Goal: Task Accomplishment & Management: Complete application form

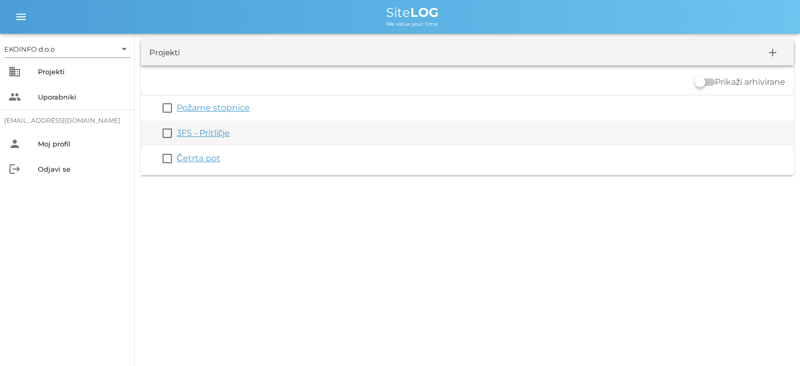
click at [202, 134] on link "3FS - Pritličje" at bounding box center [203, 133] width 53 height 10
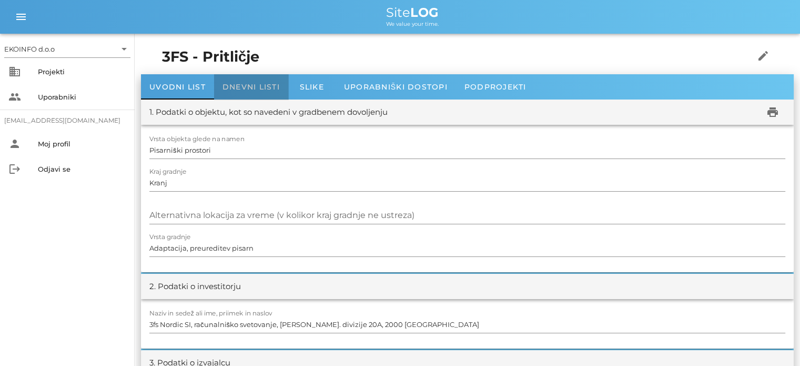
click at [257, 85] on span "Dnevni listi" at bounding box center [251, 86] width 57 height 9
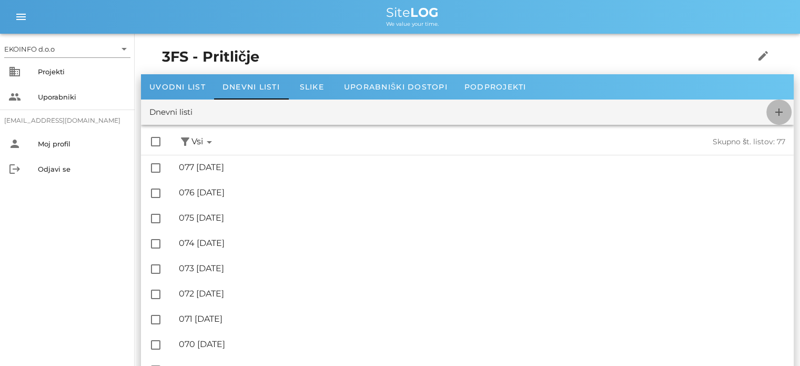
click at [779, 113] on icon "add" at bounding box center [779, 112] width 13 height 13
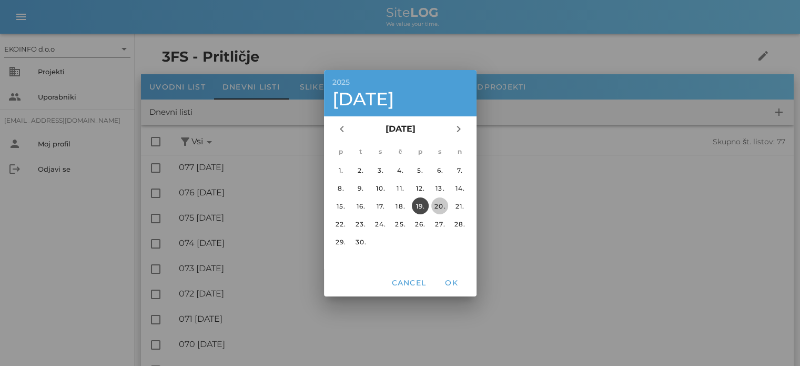
click at [439, 204] on div "20." at bounding box center [439, 206] width 17 height 8
click at [451, 287] on button "OK" at bounding box center [452, 282] width 34 height 19
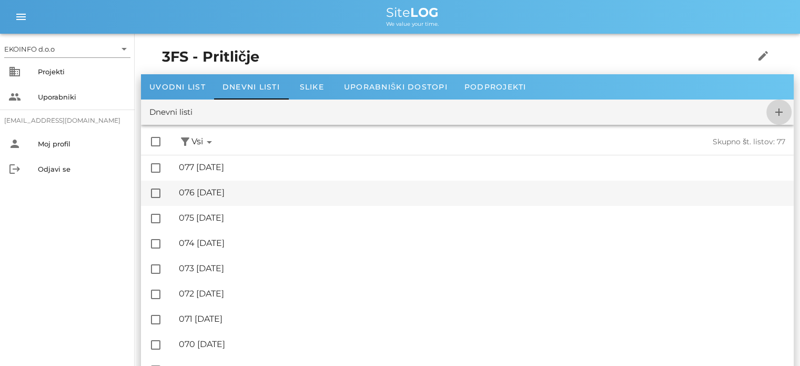
checkbox input "false"
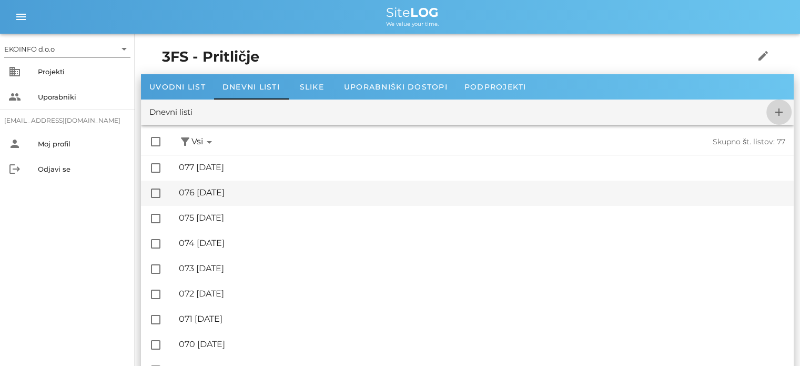
checkbox input "false"
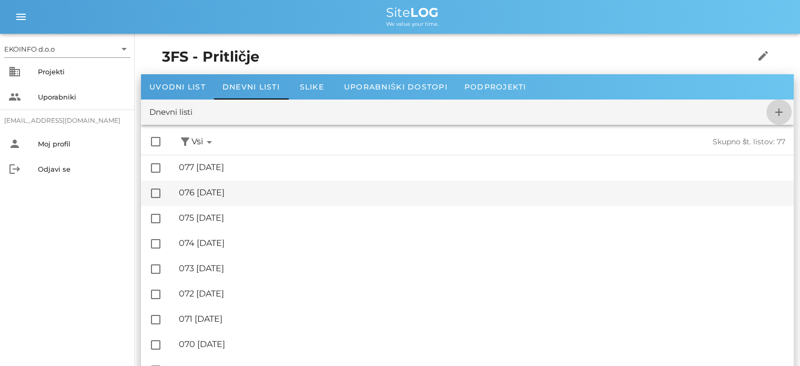
checkbox input "false"
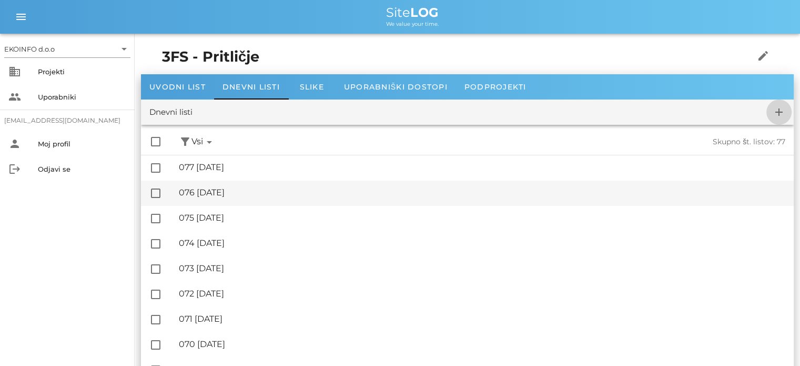
checkbox input "false"
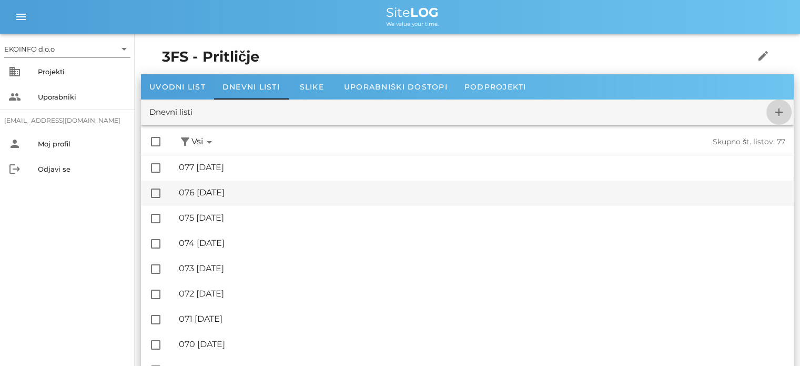
checkbox input "false"
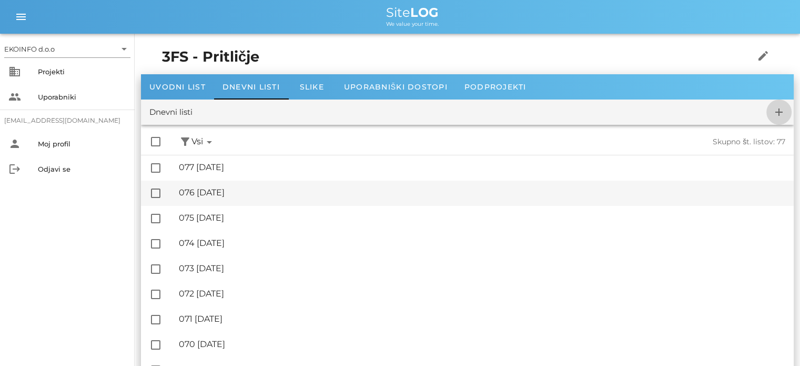
checkbox input "false"
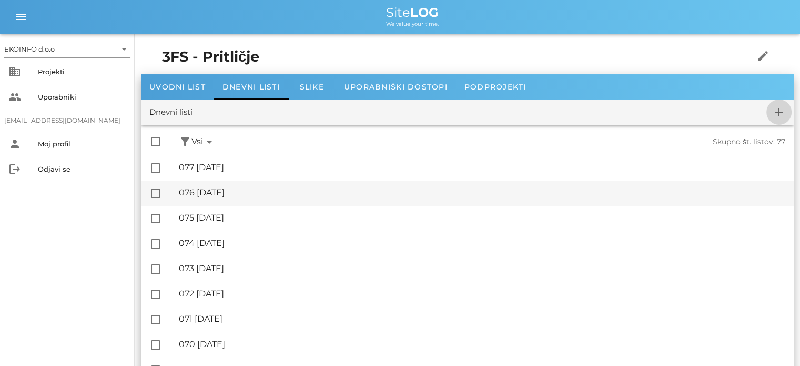
checkbox input "false"
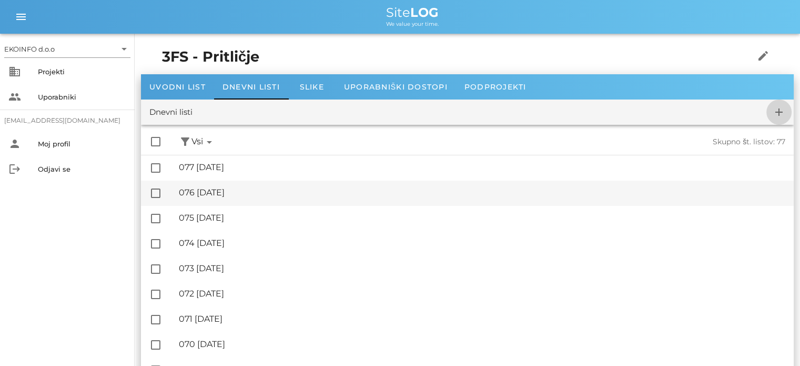
checkbox input "false"
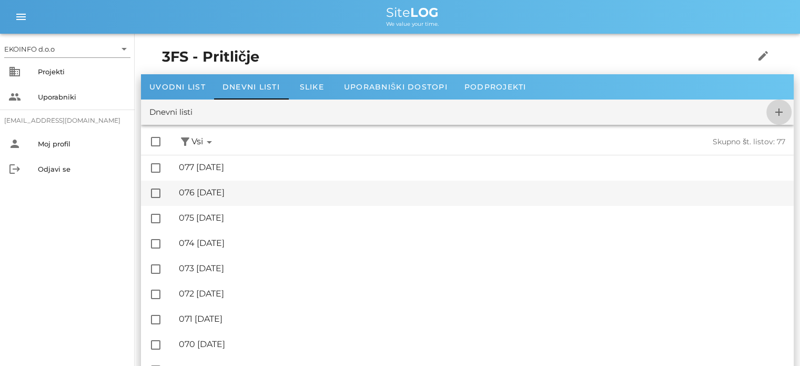
checkbox input "false"
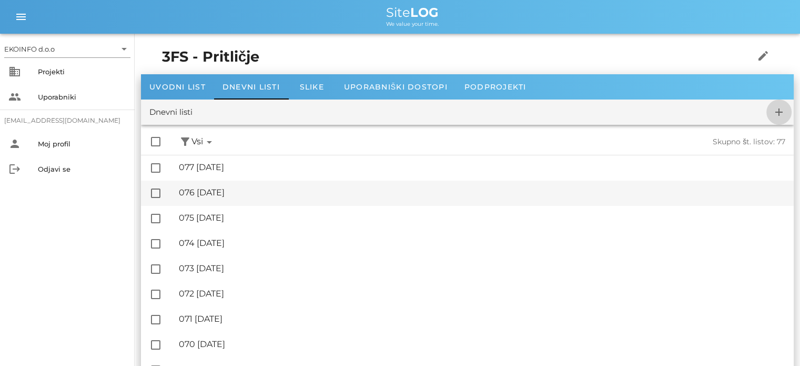
checkbox input "false"
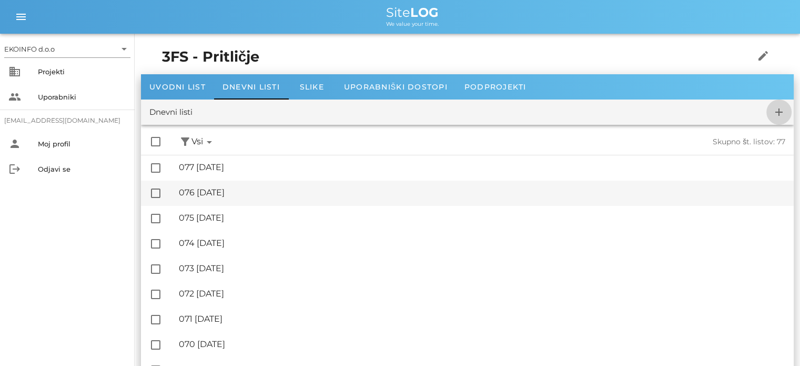
checkbox input "false"
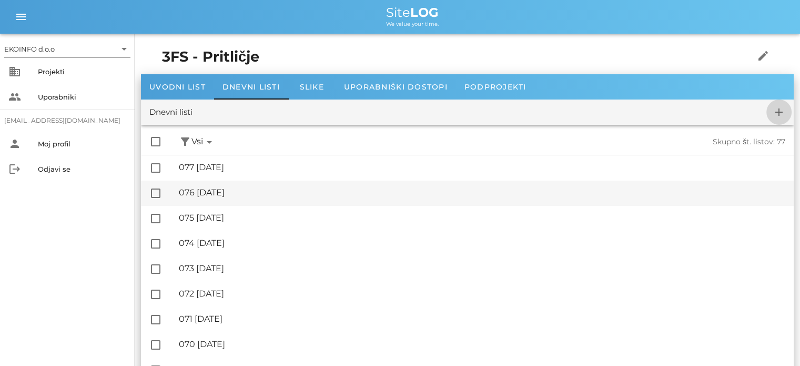
checkbox input "false"
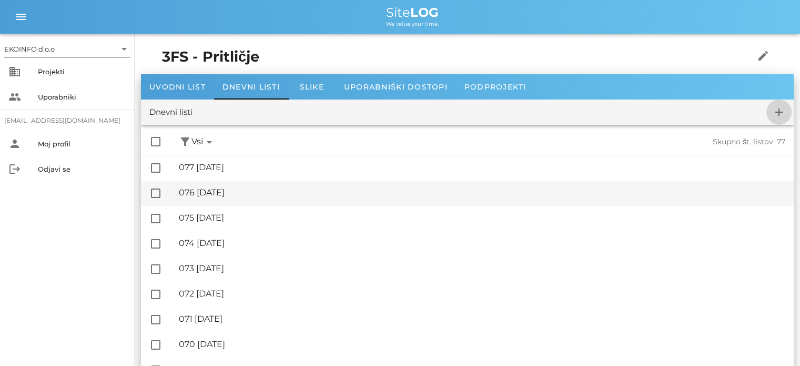
checkbox input "false"
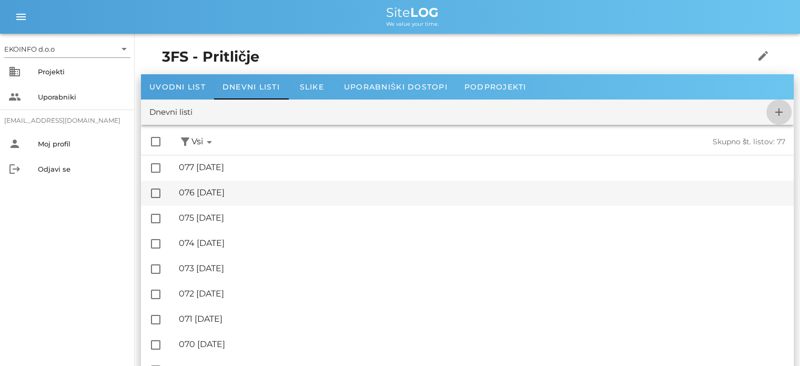
checkbox input "false"
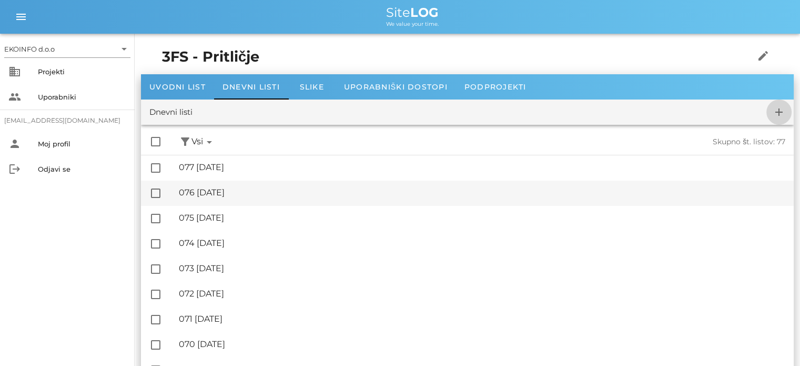
checkbox input "false"
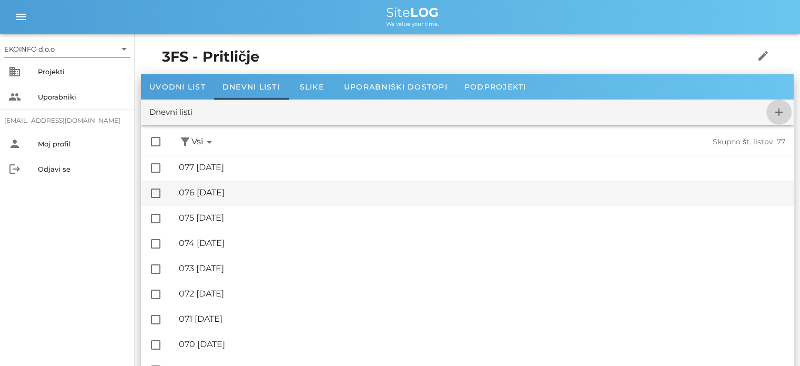
checkbox input "false"
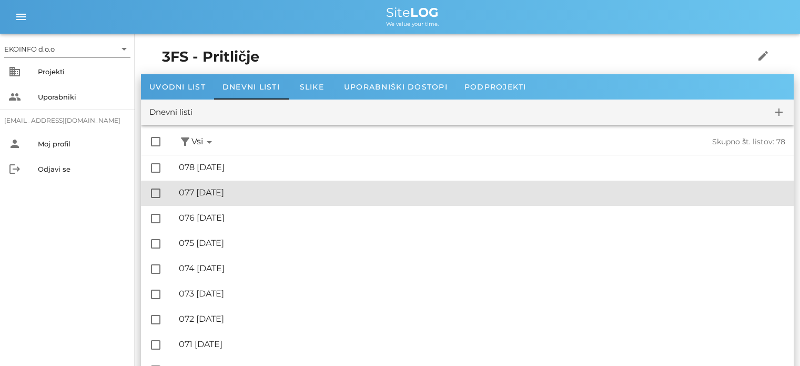
click at [234, 193] on div "🔏 077 [DATE]" at bounding box center [482, 192] width 607 height 10
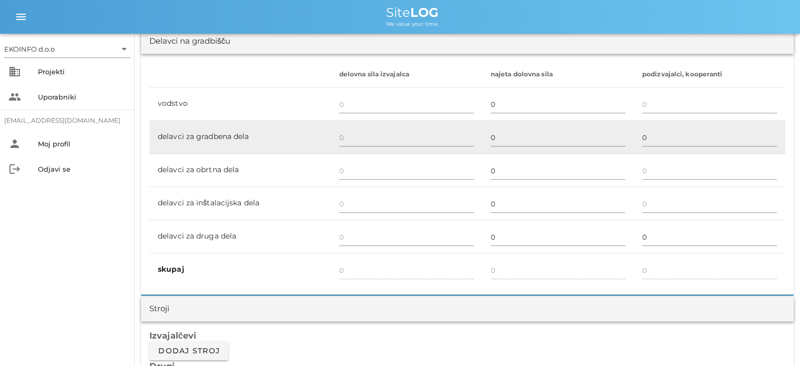
scroll to position [631, 0]
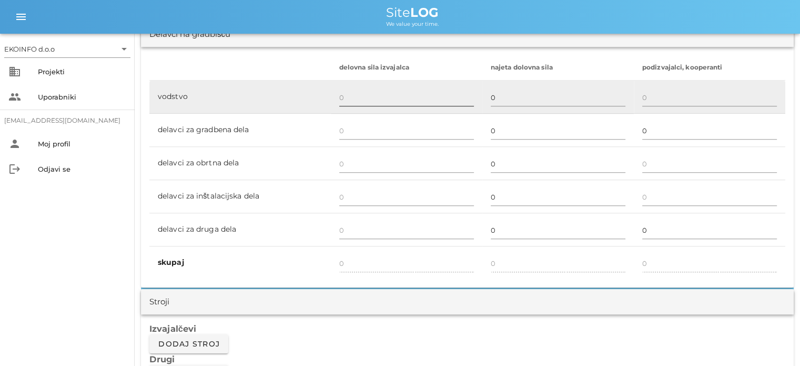
click at [346, 98] on input "text" at bounding box center [406, 97] width 135 height 17
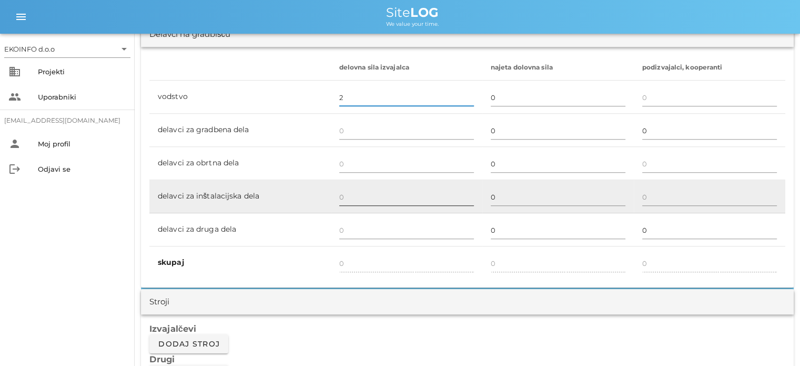
type input "2"
click at [345, 193] on input "text" at bounding box center [406, 196] width 135 height 17
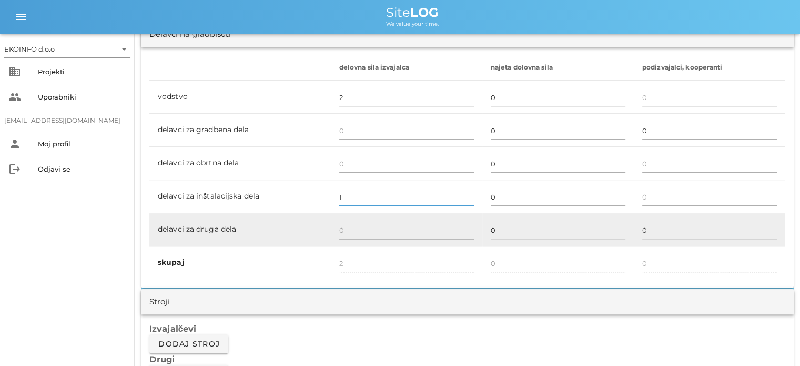
type input "1"
type input "3"
click at [345, 227] on input "text" at bounding box center [406, 230] width 135 height 17
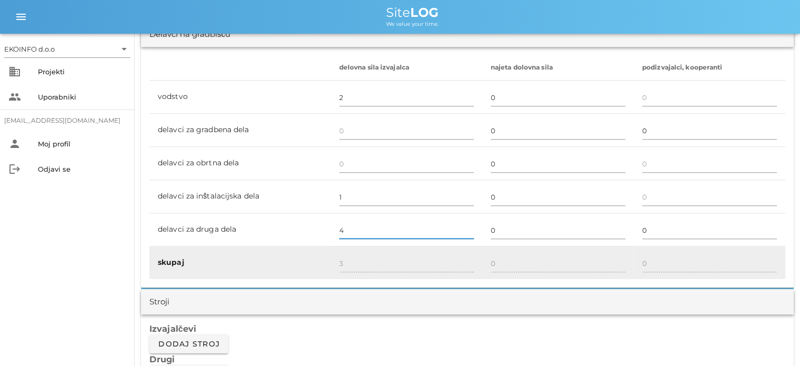
type input "4"
type input "7"
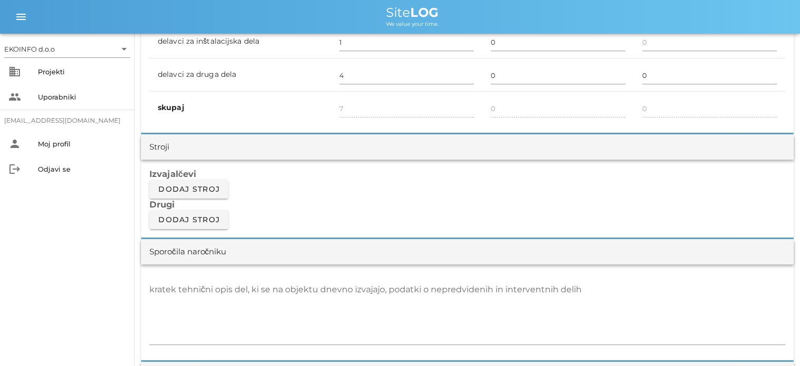
scroll to position [789, 0]
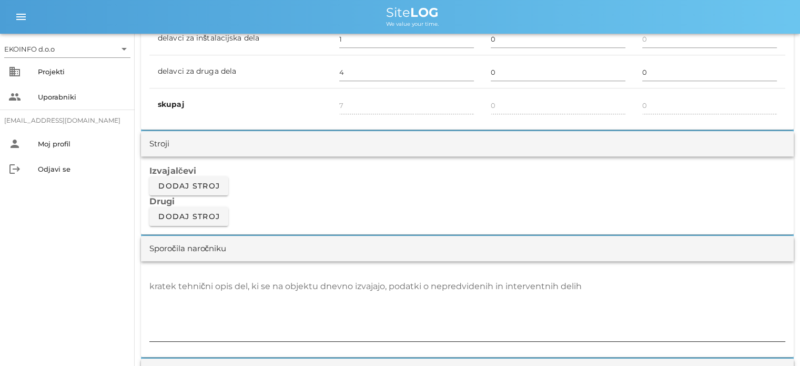
click at [163, 282] on div "kratek tehnični opis del, ki se na objektu dnevno izvajajo, podatki o nepredvid…" at bounding box center [467, 309] width 636 height 63
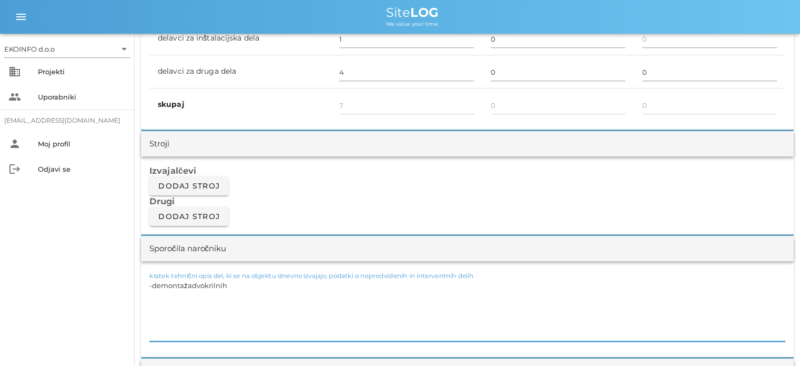
click at [192, 283] on textarea "-demontažadvokrilnih" at bounding box center [467, 309] width 636 height 63
click at [233, 284] on textarea "-demontaža dvokrilnih" at bounding box center [467, 309] width 636 height 63
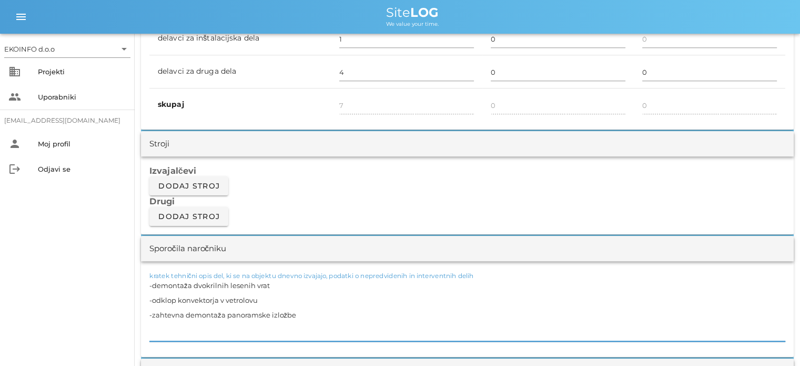
click at [225, 313] on textarea "-demontaža dvokrilnih lesenih vrat -odklop konvektorja v vetrolovu -zahtevna de…" at bounding box center [467, 309] width 636 height 63
click at [328, 315] on textarea "-demontaža dvokrilnih lesenih vrat -odklop konvektorja v vetrolovu -zahtevna de…" at bounding box center [467, 309] width 636 height 63
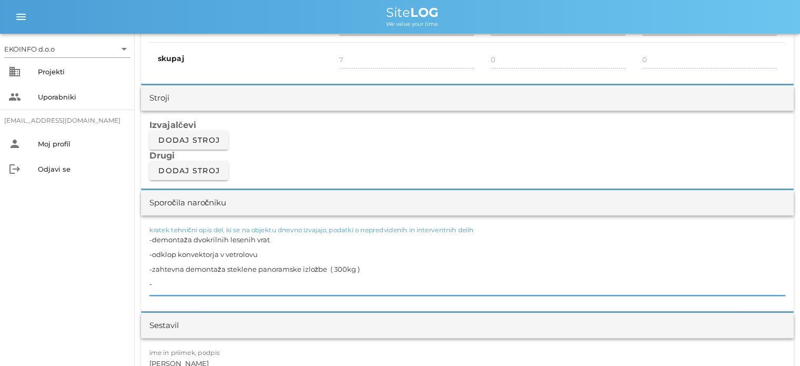
scroll to position [894, 0]
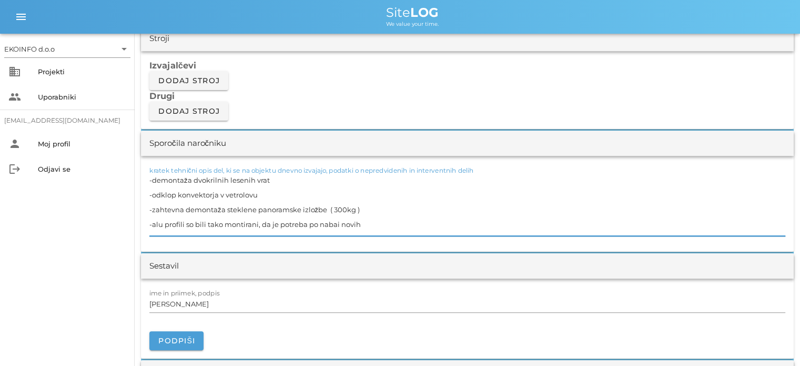
click at [337, 222] on textarea "-demontaža dvokrilnih lesenih vrat -odklop konvektorja v vetrolovu -zahtevna de…" at bounding box center [467, 204] width 636 height 63
click at [364, 223] on textarea "-demontaža dvokrilnih lesenih vrat -odklop konvektorja v vetrolovu -zahtevna de…" at bounding box center [467, 204] width 636 height 63
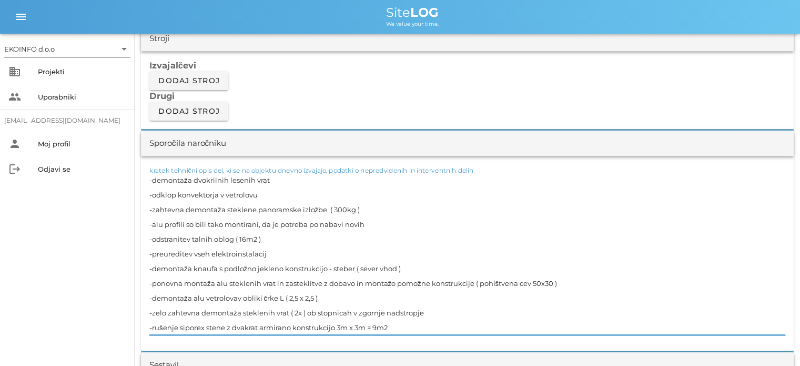
type textarea "-demontaža dvokrilnih lesenih vrat -odklop konvektorja v vetrolovu -zahtevna de…"
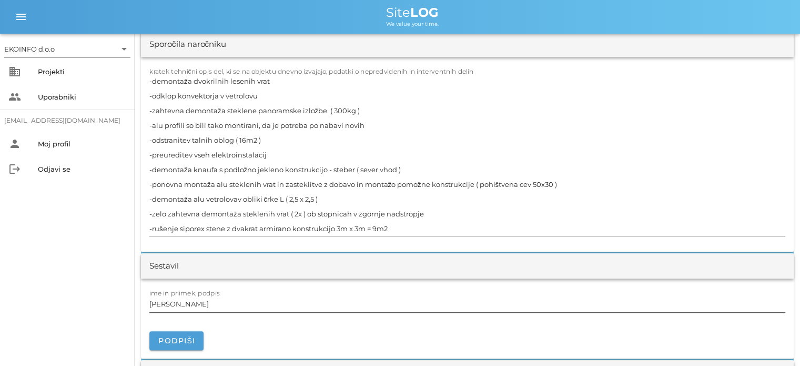
scroll to position [1000, 0]
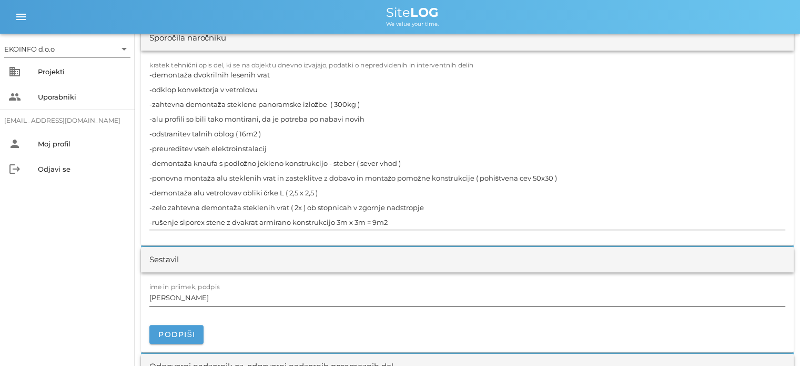
click at [200, 296] on input "[PERSON_NAME]" at bounding box center [467, 297] width 636 height 17
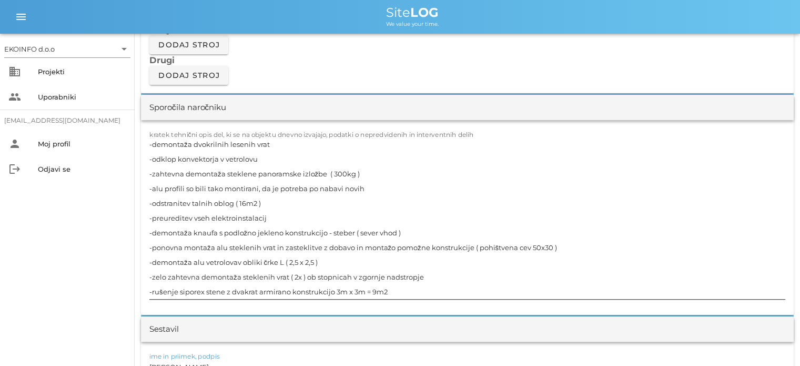
scroll to position [1052, 0]
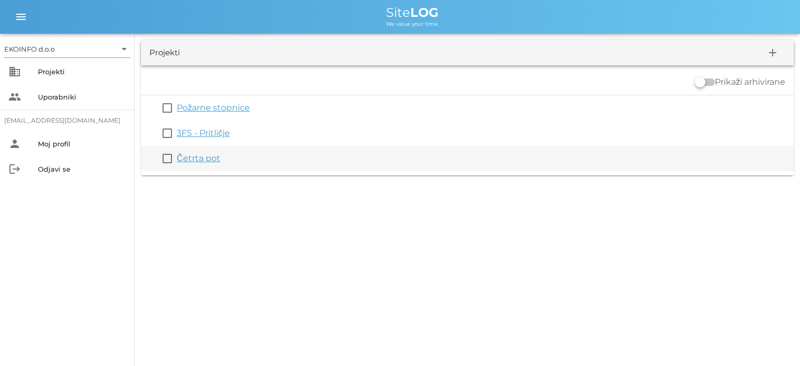
click at [194, 159] on link "Četrta pot" at bounding box center [199, 158] width 44 height 10
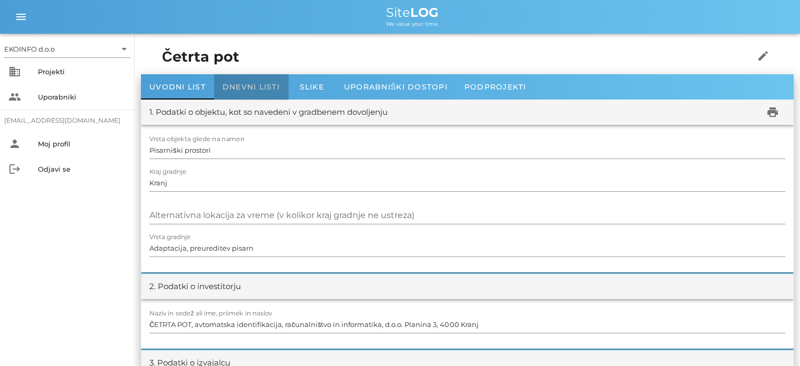
click at [242, 92] on div "Dnevni listi" at bounding box center [251, 86] width 74 height 25
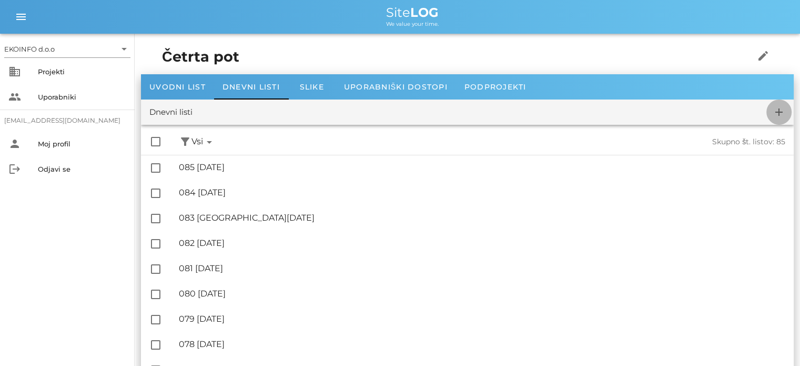
click at [777, 111] on icon "add" at bounding box center [779, 112] width 13 height 13
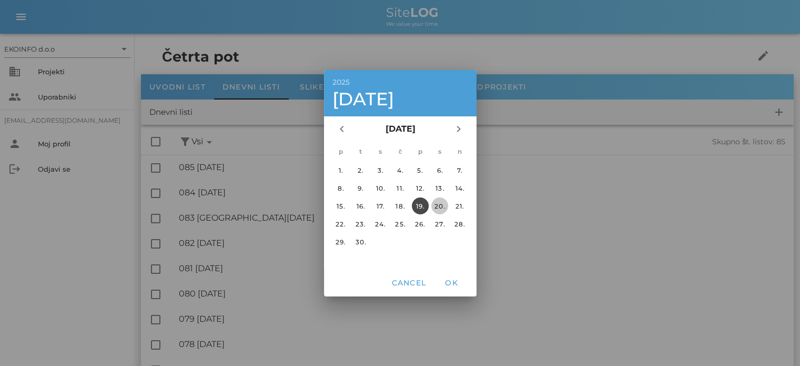
click at [440, 205] on div "20." at bounding box center [439, 206] width 17 height 8
click at [448, 283] on span "OK" at bounding box center [451, 282] width 25 height 9
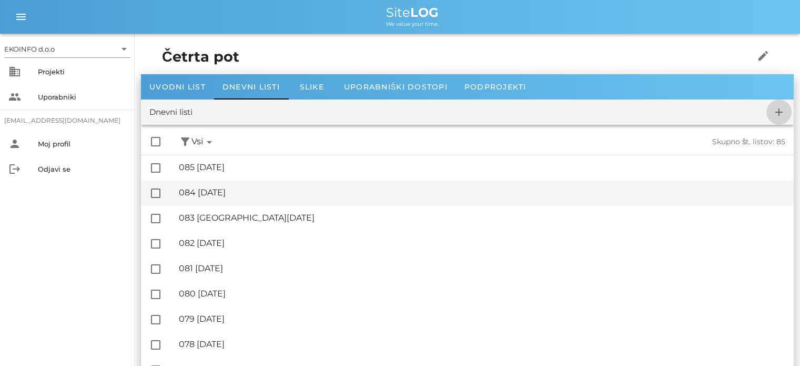
checkbox input "false"
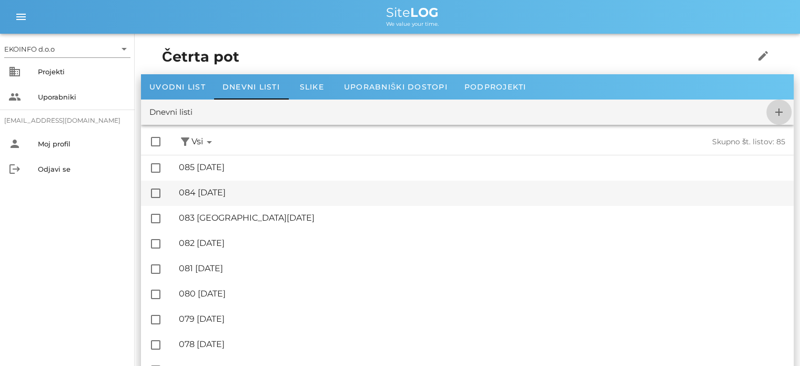
checkbox input "false"
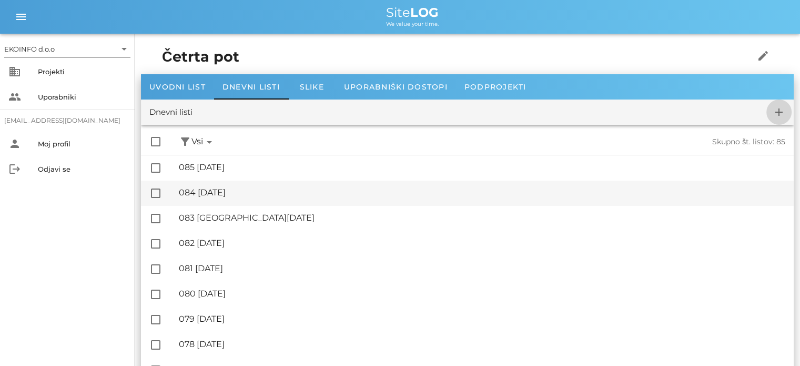
checkbox input "false"
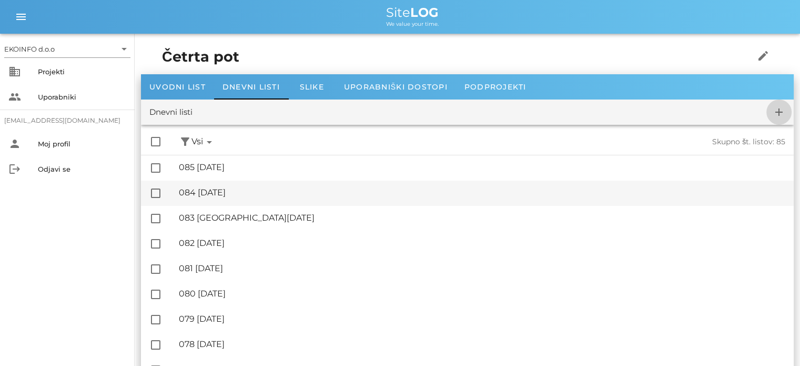
checkbox input "false"
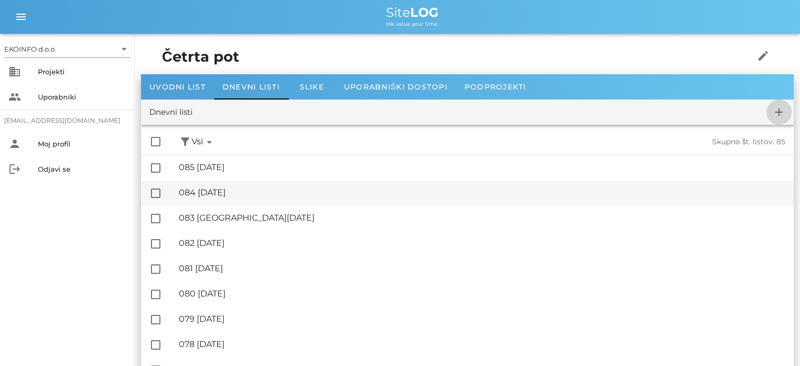
checkbox input "false"
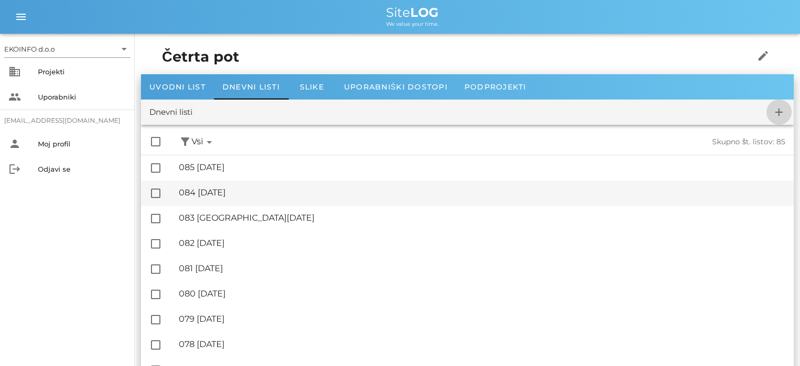
checkbox input "false"
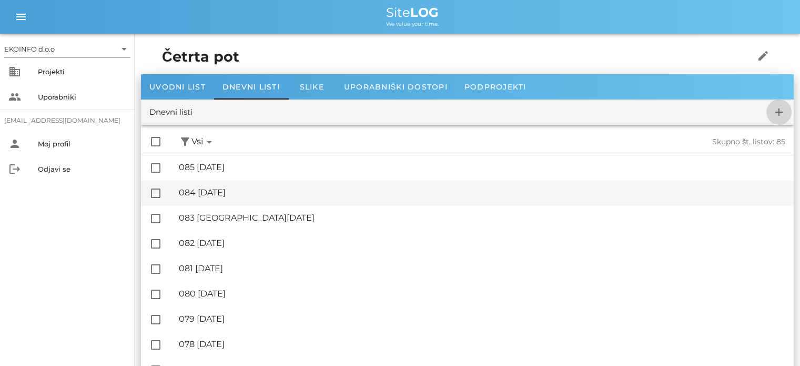
checkbox input "false"
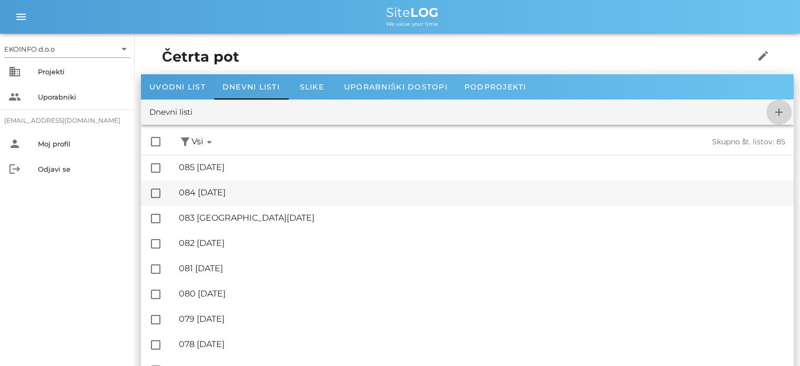
checkbox input "false"
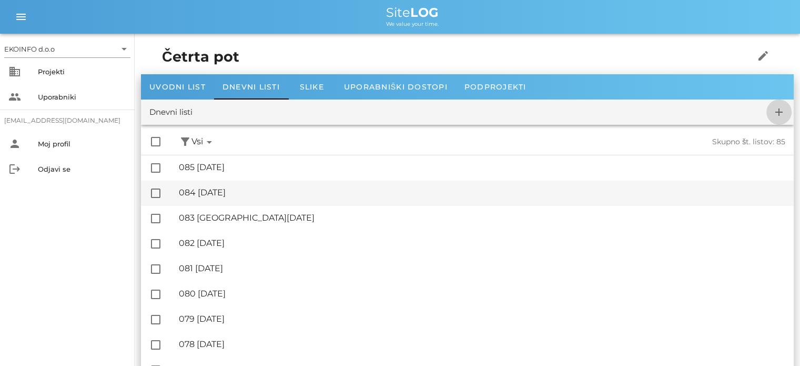
checkbox input "false"
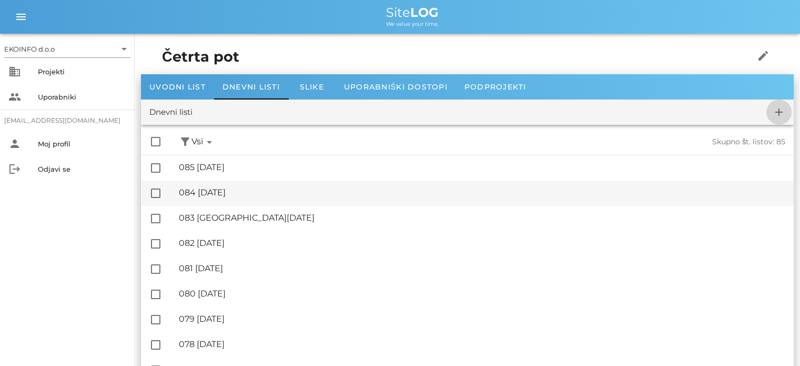
checkbox input "false"
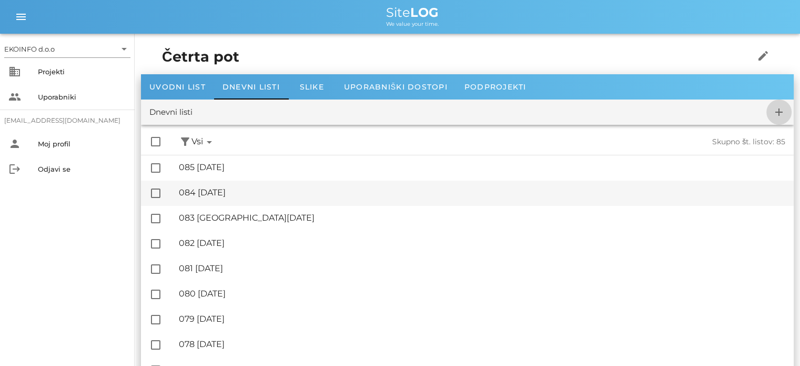
checkbox input "false"
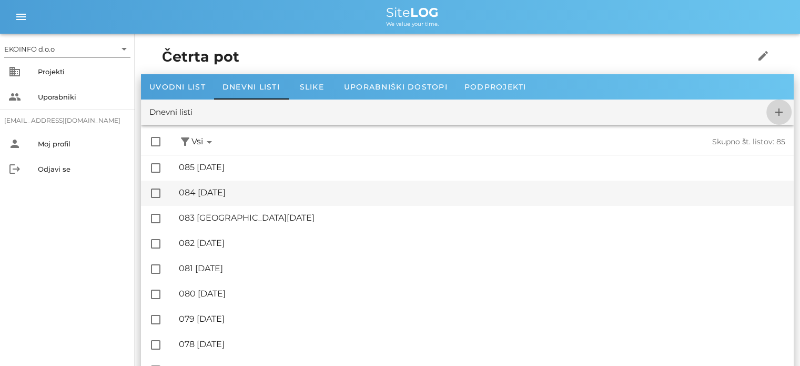
checkbox input "false"
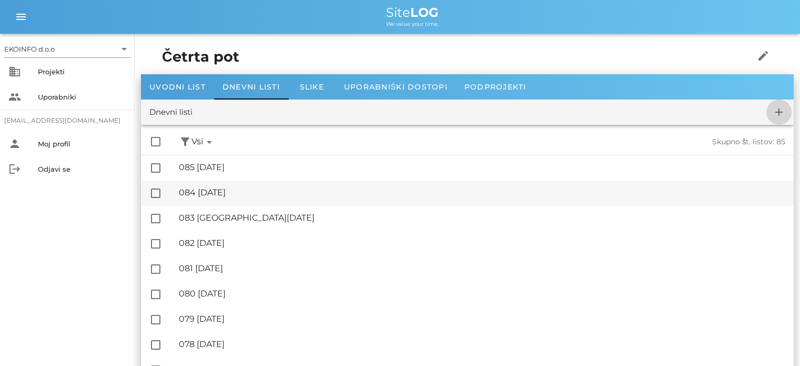
checkbox input "false"
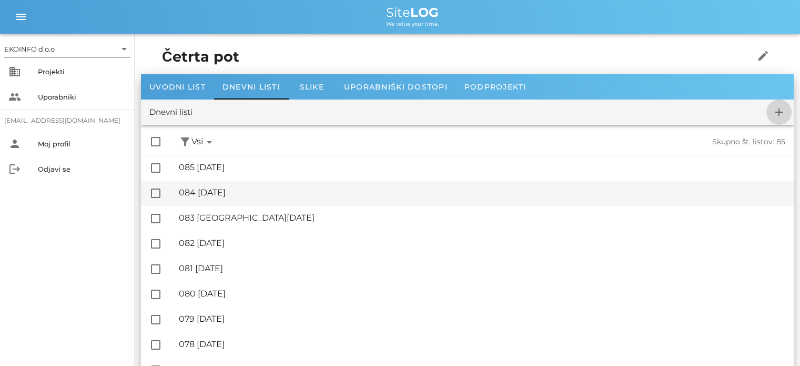
checkbox input "false"
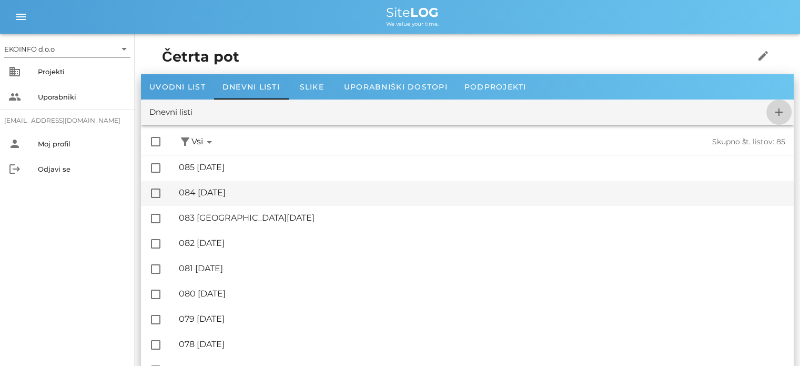
checkbox input "false"
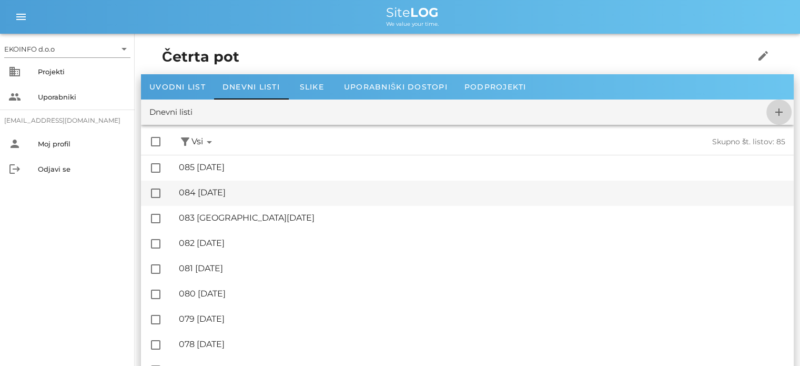
checkbox input "false"
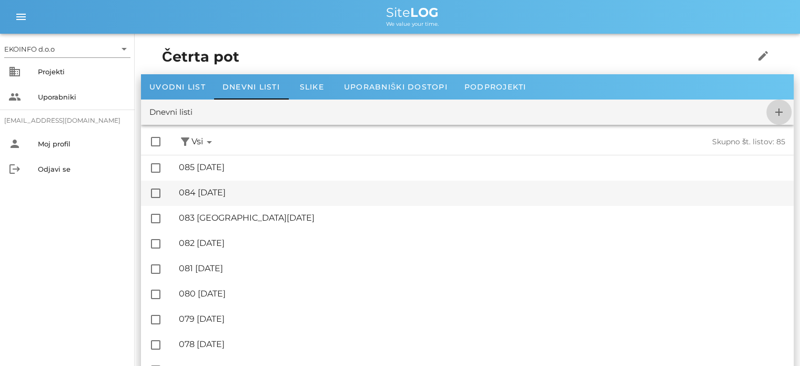
checkbox input "false"
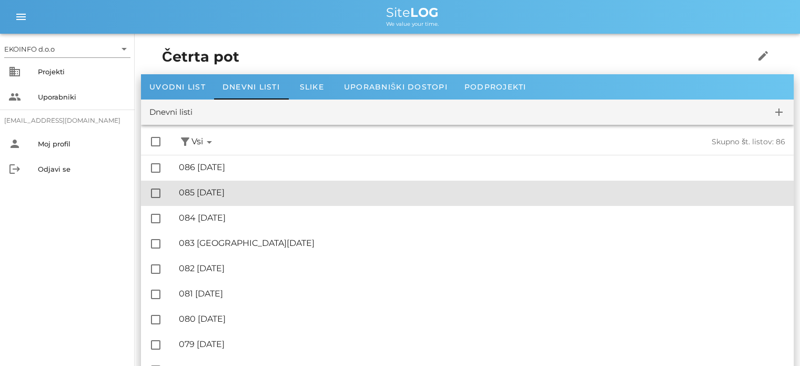
click at [233, 199] on div "🔏 085 [DATE] ✓ Podpisal: Nadzornik ✓ Podpisal: Sestavljalec ✓ Podpisal: Odgovor…" at bounding box center [482, 193] width 607 height 24
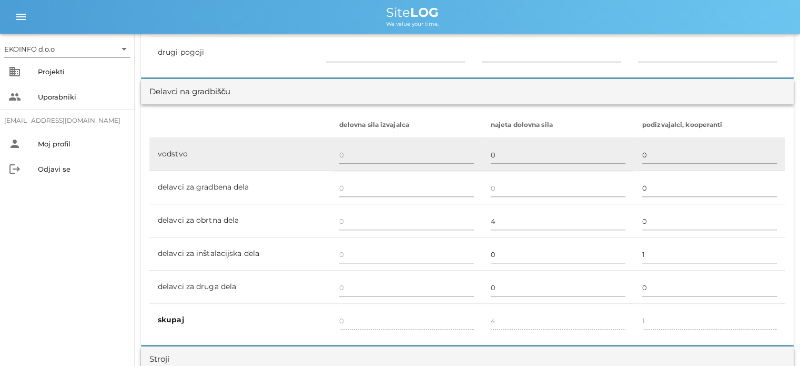
scroll to position [631, 0]
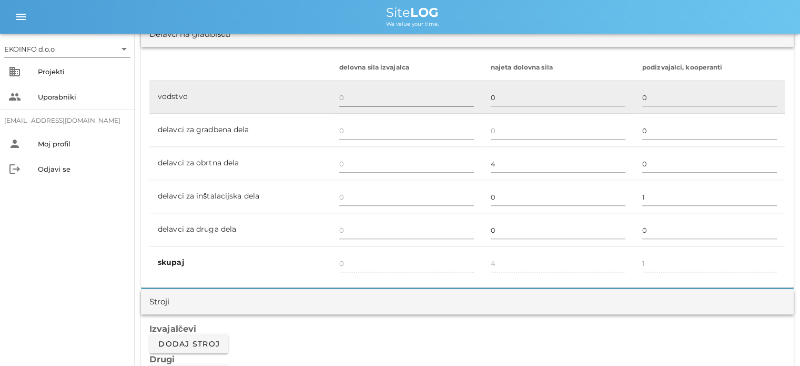
click at [342, 98] on input "text" at bounding box center [406, 97] width 135 height 17
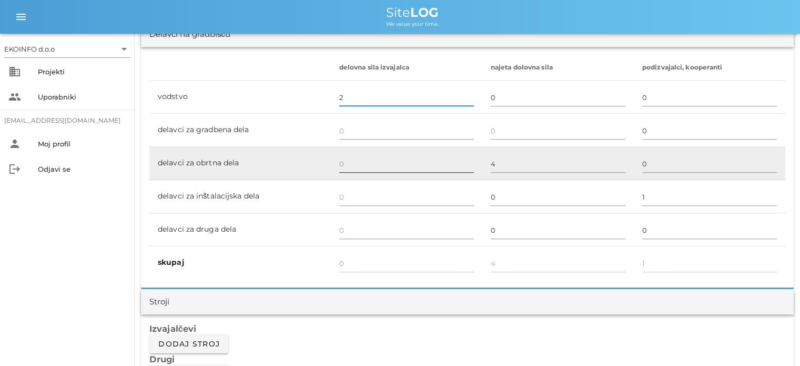
type input "2"
click at [346, 166] on input "text" at bounding box center [406, 163] width 135 height 17
type input "2"
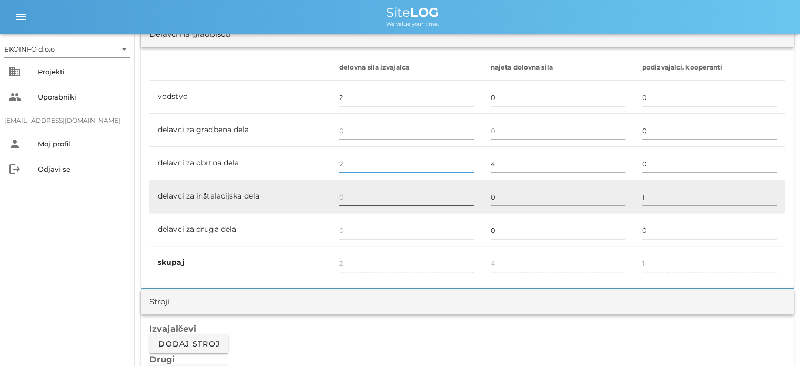
type input "2"
type input "4"
click at [346, 198] on input "text" at bounding box center [406, 196] width 135 height 17
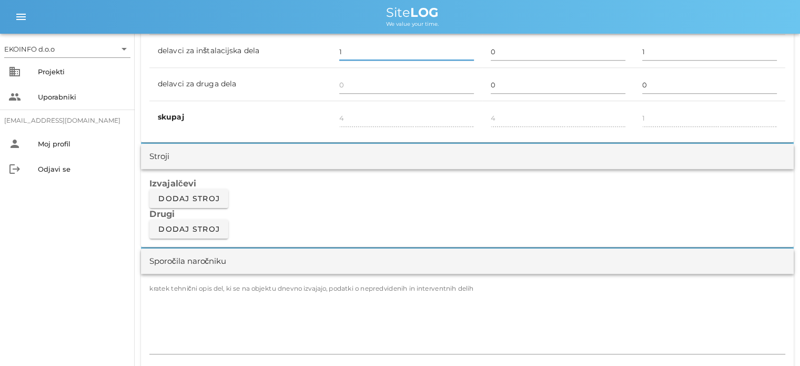
scroll to position [789, 0]
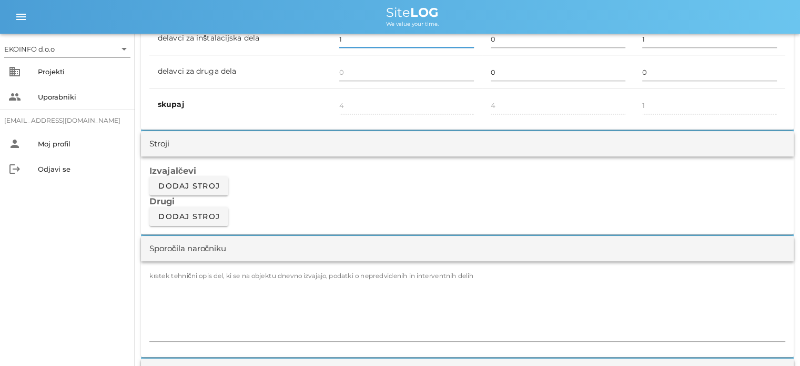
type input "1"
type input "5"
click at [166, 267] on div "kratek tehnični opis del, ki se na objektu dnevno izvajajo, podatki o nepredvid…" at bounding box center [467, 309] width 653 height 96
click at [162, 272] on label "kratek tehnični opis del, ki se na objektu dnevno izvajajo, podatki o nepredvid…" at bounding box center [311, 276] width 325 height 8
click at [162, 278] on textarea "kratek tehnični opis del, ki se na objektu dnevno izvajajo, podatki o nepredvid…" at bounding box center [467, 309] width 636 height 63
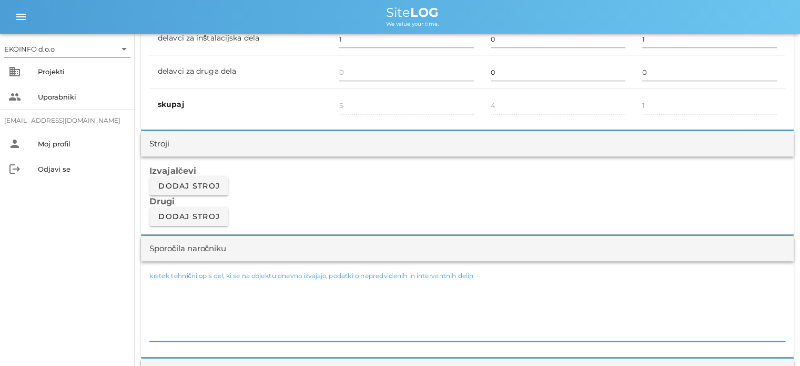
click at [158, 277] on label "kratek tehnični opis del, ki se na objektu dnevno izvajajo, podatki o nepredvid…" at bounding box center [311, 276] width 325 height 8
click at [158, 278] on textarea "kratek tehnični opis del, ki se na objektu dnevno izvajajo, podatki o nepredvid…" at bounding box center [467, 309] width 636 height 63
click at [152, 280] on textarea "kratek tehnični opis del, ki se na objektu dnevno izvajajo, podatki o nepredvid…" at bounding box center [467, 309] width 636 height 63
